Goal: Navigation & Orientation: Find specific page/section

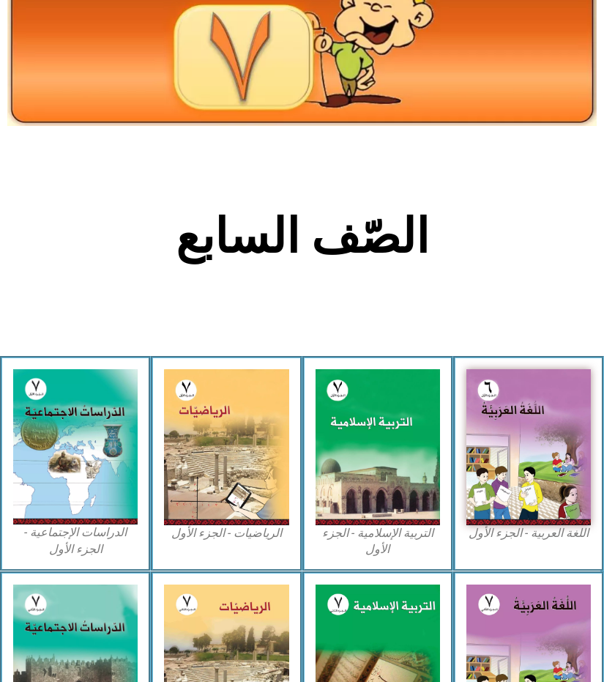
scroll to position [146, 0]
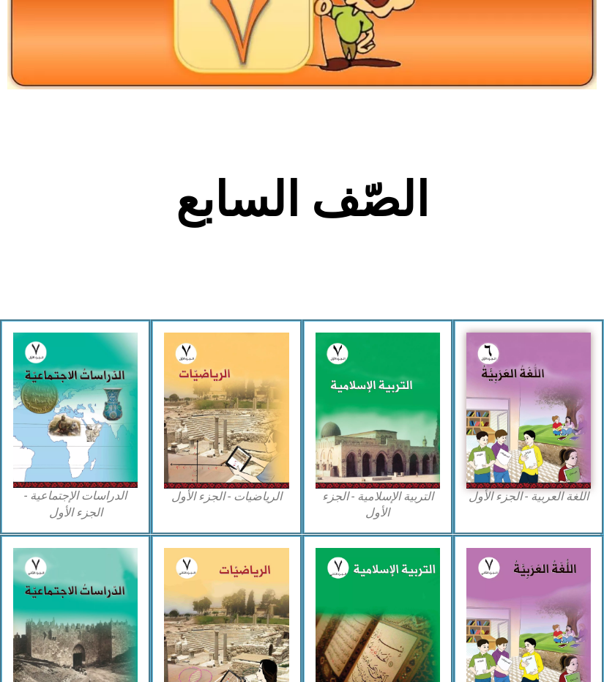
click at [497, 412] on div "اللغة العربية - الجزء الأول​" at bounding box center [528, 426] width 151 height 215
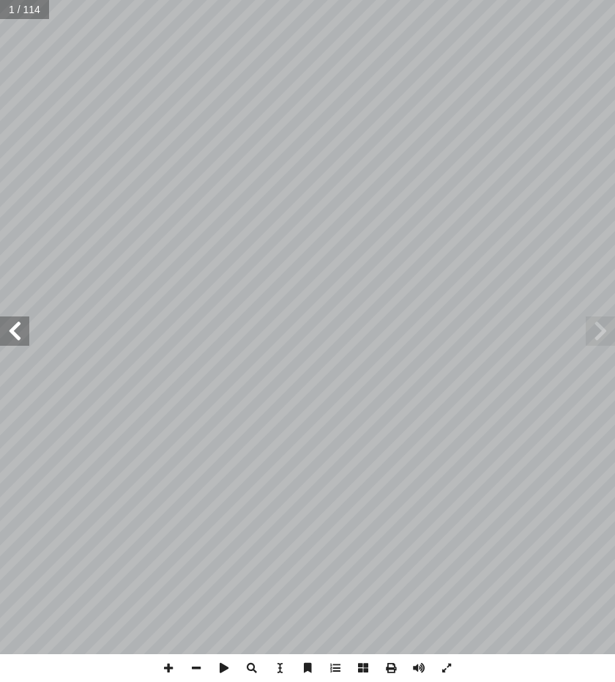
click at [23, 321] on span at bounding box center [14, 330] width 29 height 29
click at [14, 338] on span at bounding box center [14, 330] width 29 height 29
click at [13, 338] on span at bounding box center [14, 330] width 29 height 29
